Goal: Task Accomplishment & Management: Use online tool/utility

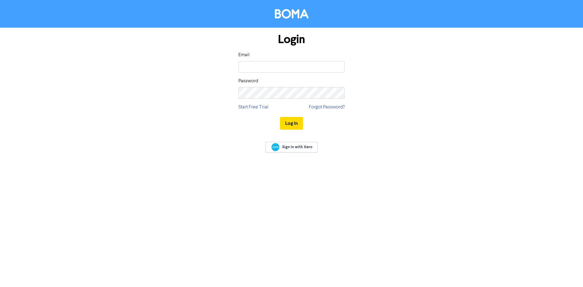
type input "[EMAIL_ADDRESS][DOMAIN_NAME]"
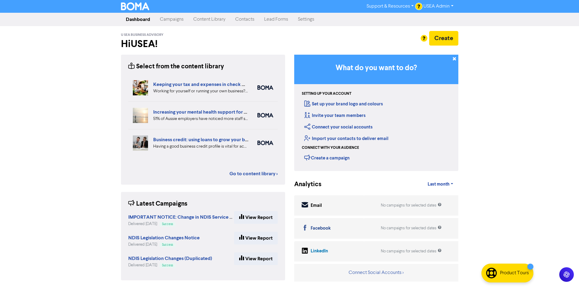
click at [180, 22] on link "Campaigns" at bounding box center [171, 19] width 33 height 12
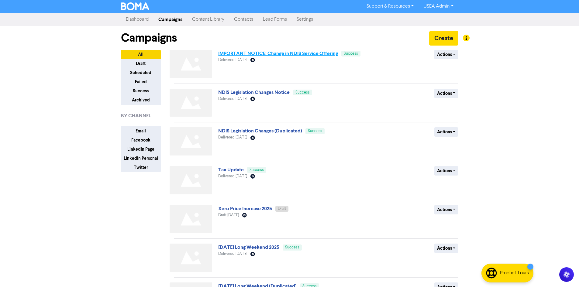
click at [287, 56] on link "IMPORTANT NOTICE: Change in NDIS Service Offering" at bounding box center [278, 53] width 120 height 6
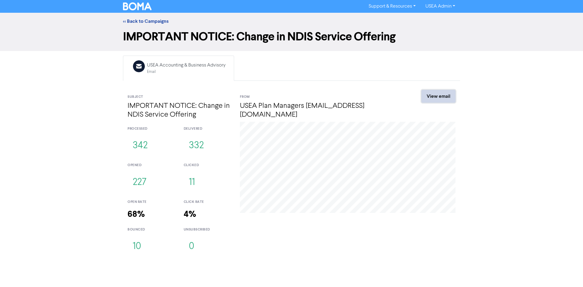
click at [446, 94] on link "View email" at bounding box center [439, 96] width 34 height 13
